Goal: Information Seeking & Learning: Learn about a topic

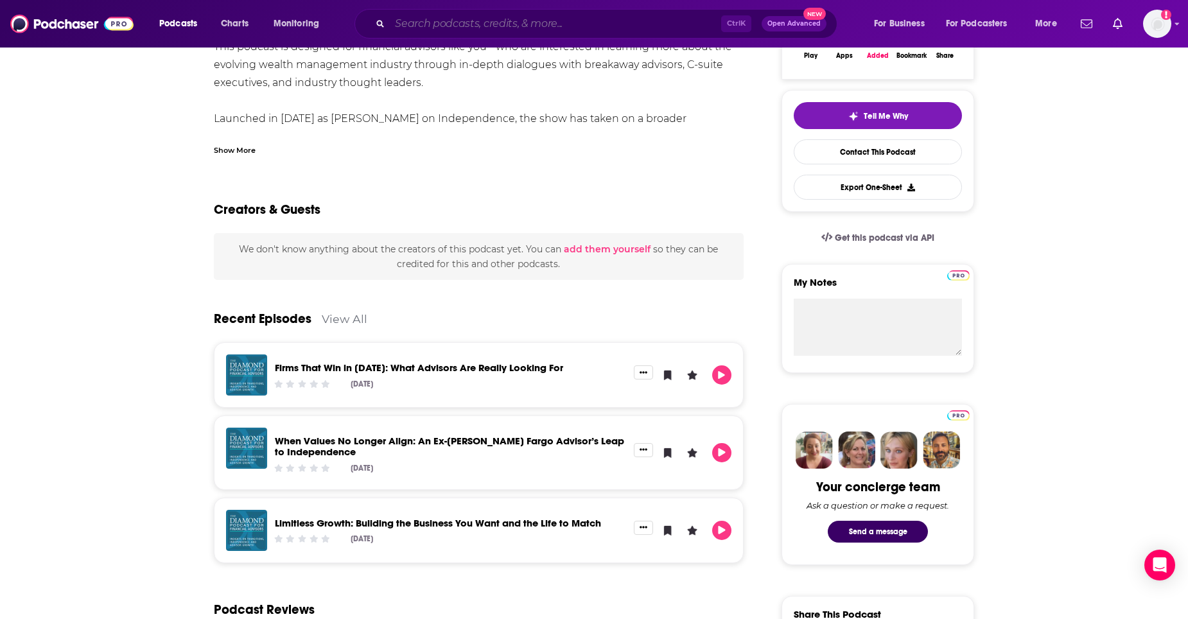
click at [518, 13] on input "Search podcasts, credits, & more..." at bounding box center [555, 23] width 331 height 21
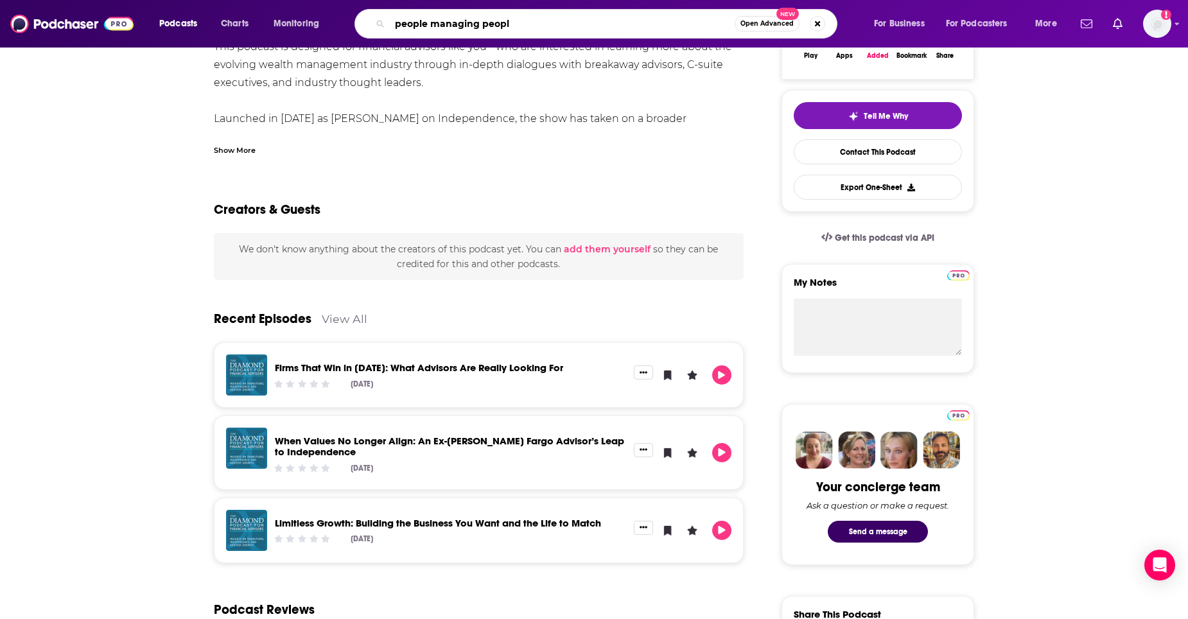
type input "people managing people"
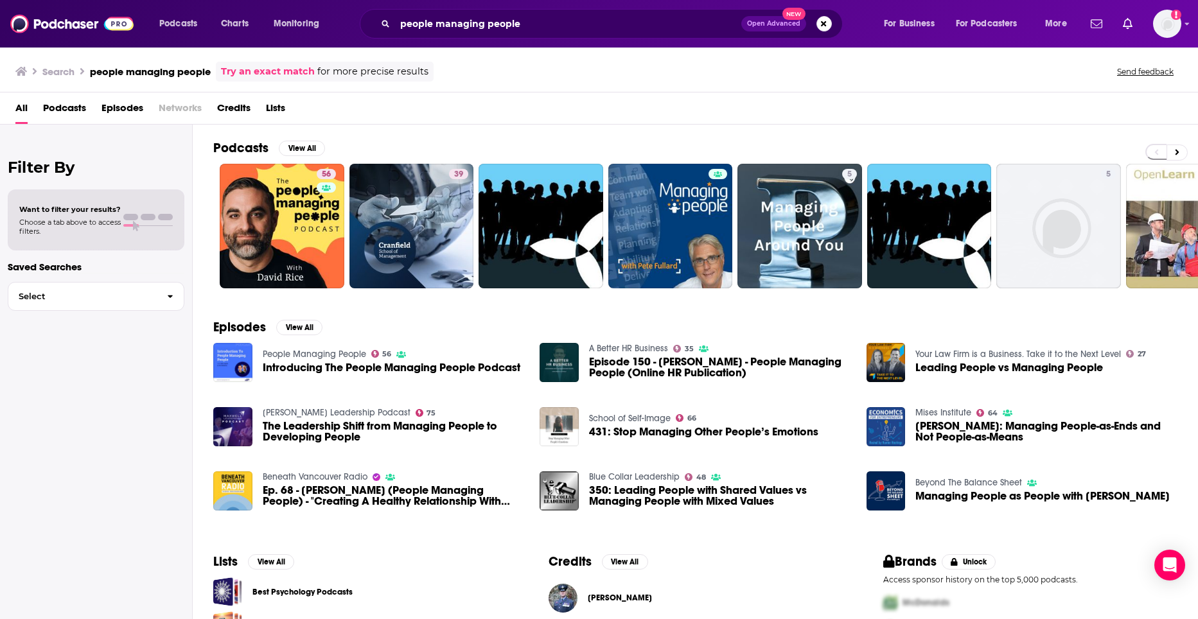
click at [217, 258] on div "56 39 5 5 0 + 1k" at bounding box center [705, 226] width 984 height 125
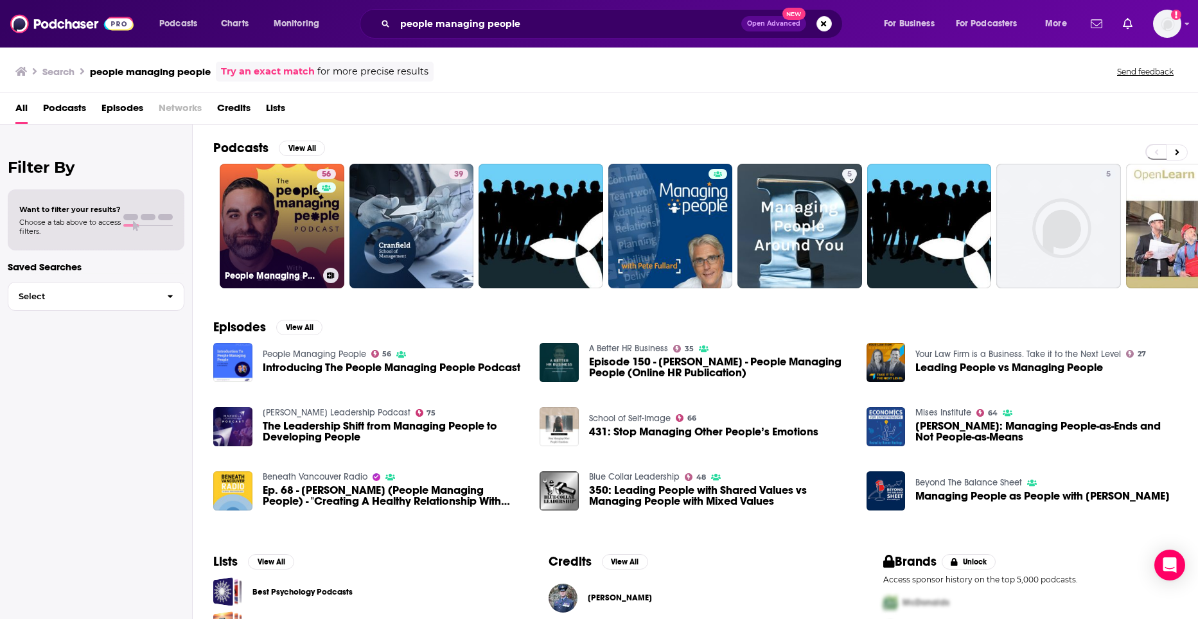
click at [232, 260] on link "56 People Managing People" at bounding box center [282, 226] width 125 height 125
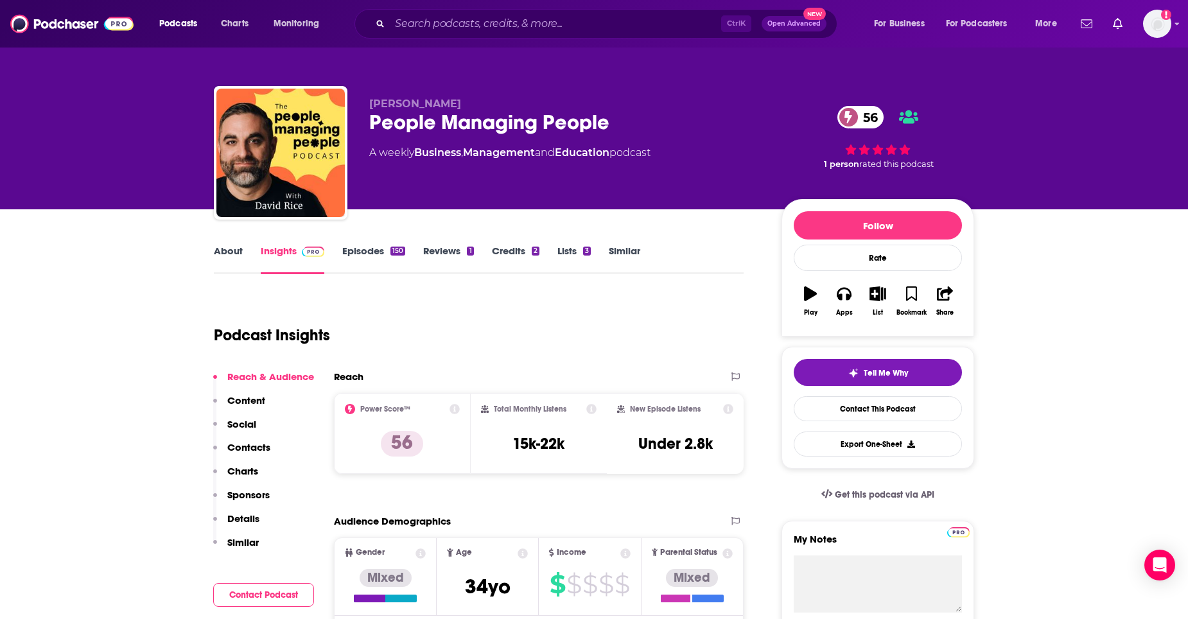
click at [240, 264] on link "About" at bounding box center [228, 260] width 29 height 30
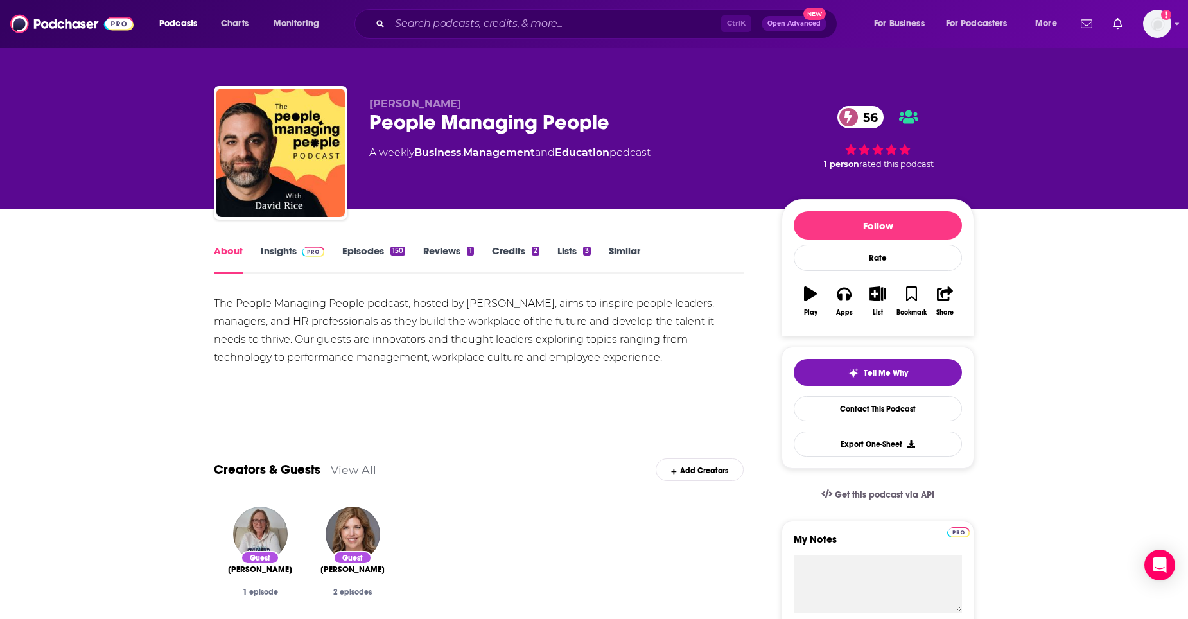
click at [309, 259] on link "Insights" at bounding box center [293, 260] width 64 height 30
